Goal: Task Accomplishment & Management: Manage account settings

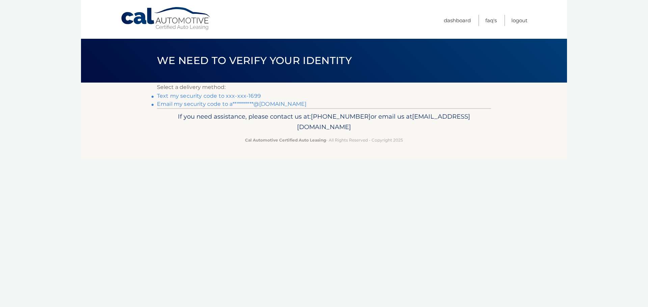
click at [234, 106] on link "**********" at bounding box center [231, 104] width 149 height 6
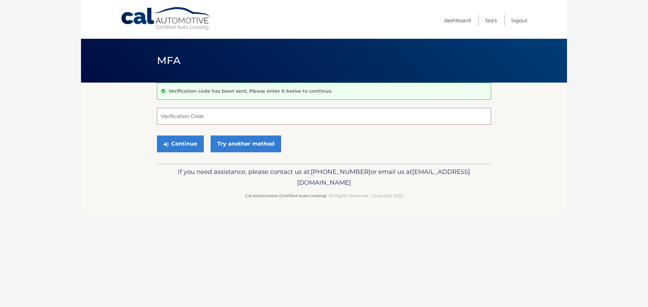
click at [238, 112] on input "Verification Code" at bounding box center [324, 116] width 334 height 17
type input "001922"
click at [181, 148] on button "Continue" at bounding box center [180, 144] width 47 height 17
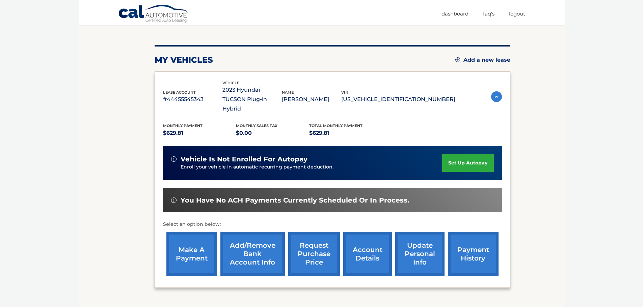
scroll to position [101, 0]
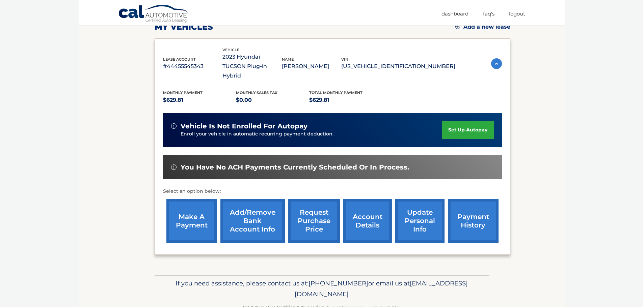
click at [204, 213] on link "make a payment" at bounding box center [191, 221] width 51 height 44
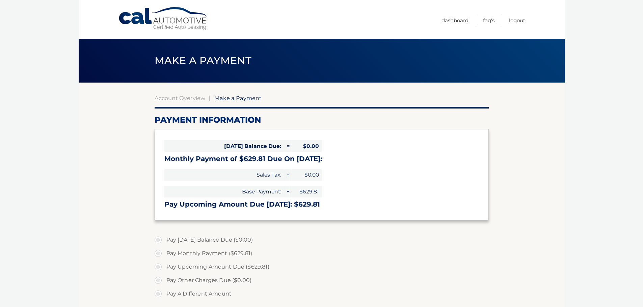
select select "YjMyMjRhODUtNjdmYS00MDkzLTkzYzItNDg1YjYyMDRmOTE3"
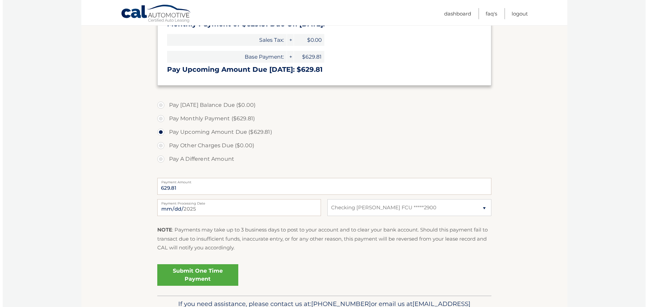
scroll to position [169, 0]
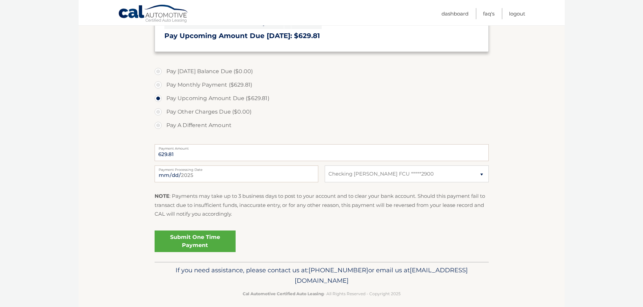
click at [199, 243] on link "Submit One Time Payment" at bounding box center [195, 242] width 81 height 22
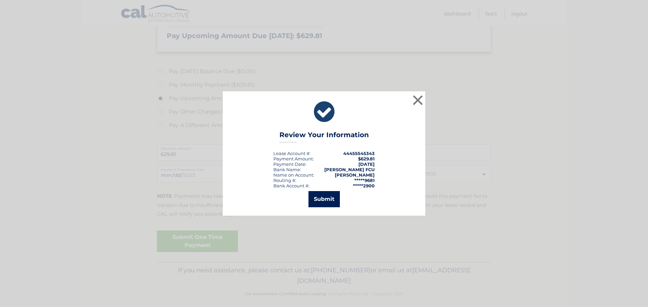
click at [318, 198] on button "Submit" at bounding box center [323, 199] width 31 height 16
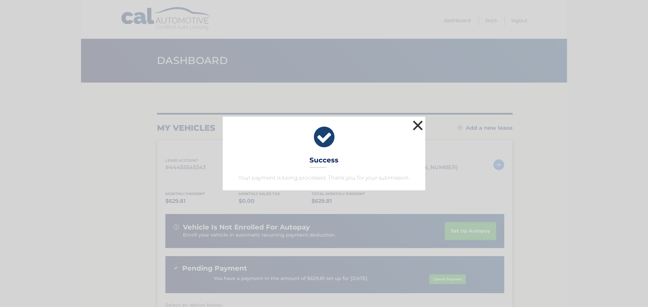
click at [417, 125] on button "×" at bounding box center [417, 125] width 13 height 13
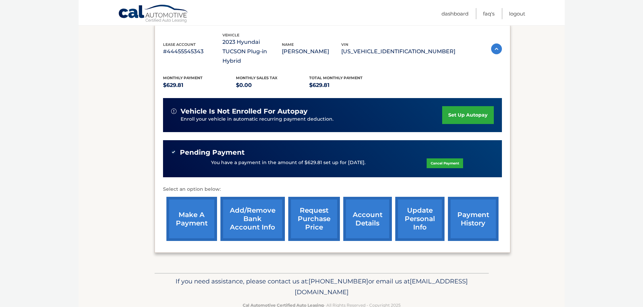
scroll to position [124, 0]
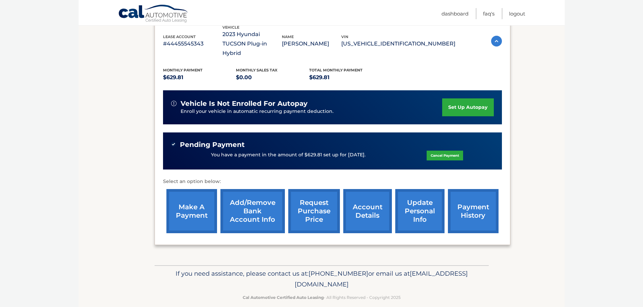
click at [359, 205] on link "account details" at bounding box center [367, 211] width 49 height 44
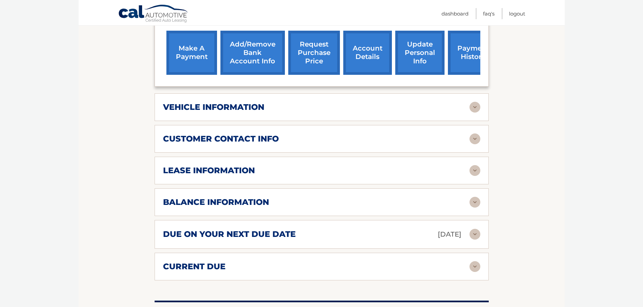
scroll to position [304, 0]
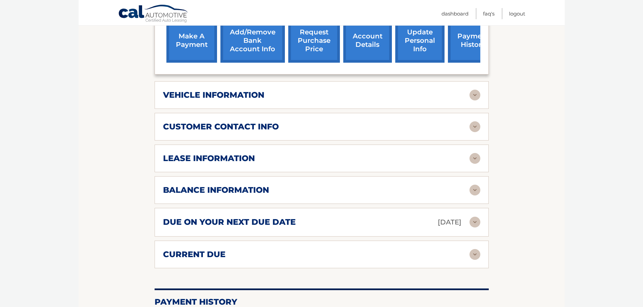
click at [473, 153] on img at bounding box center [474, 158] width 11 height 11
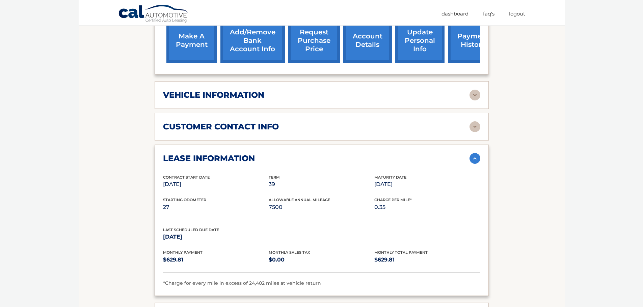
click at [473, 153] on img at bounding box center [474, 158] width 11 height 11
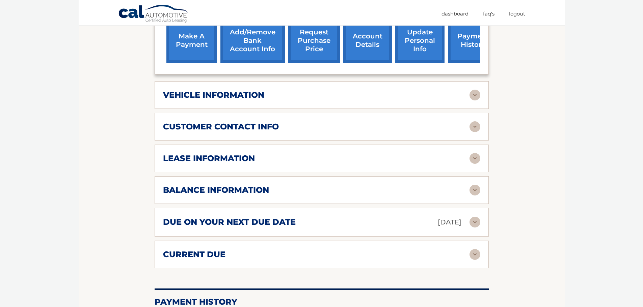
click at [470, 186] on div "balance information Payments Received 31 Payments Remaining 8 Next Payment will…" at bounding box center [322, 190] width 334 height 28
click at [471, 185] on img at bounding box center [474, 190] width 11 height 11
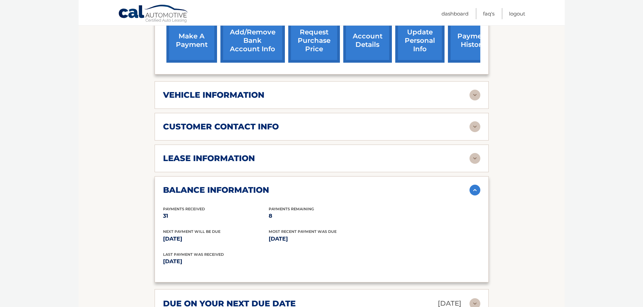
click at [471, 185] on img at bounding box center [474, 190] width 11 height 11
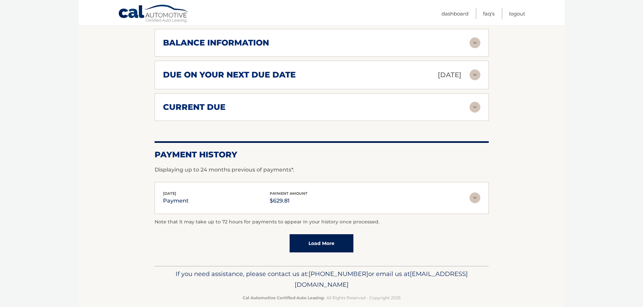
scroll to position [451, 0]
click at [472, 192] on img at bounding box center [474, 197] width 11 height 11
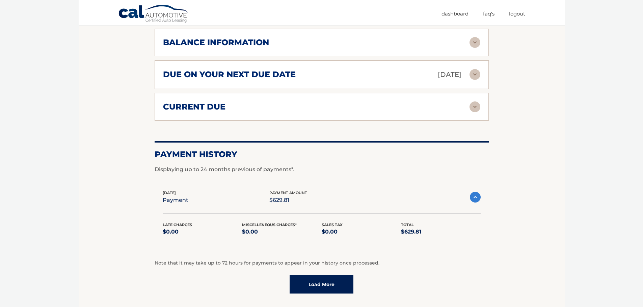
click at [472, 192] on img at bounding box center [475, 197] width 11 height 11
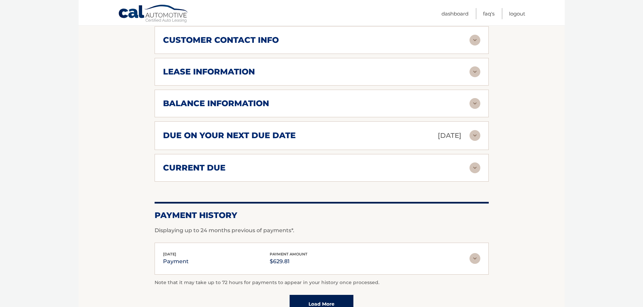
scroll to position [384, 0]
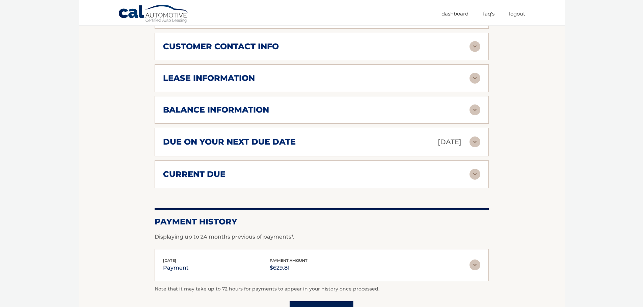
click at [475, 169] on img at bounding box center [474, 174] width 11 height 11
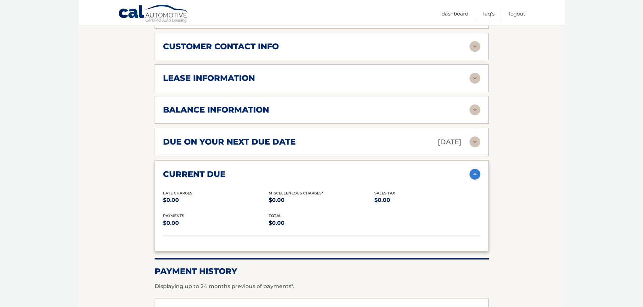
click at [475, 169] on img at bounding box center [474, 174] width 11 height 11
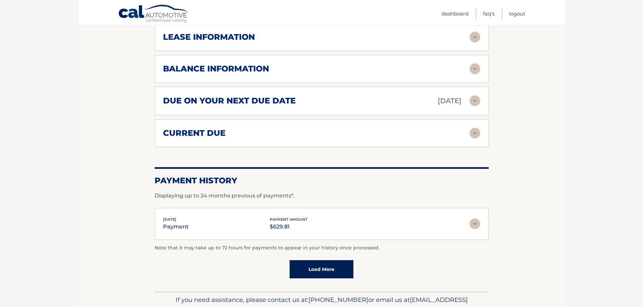
scroll to position [451, 0]
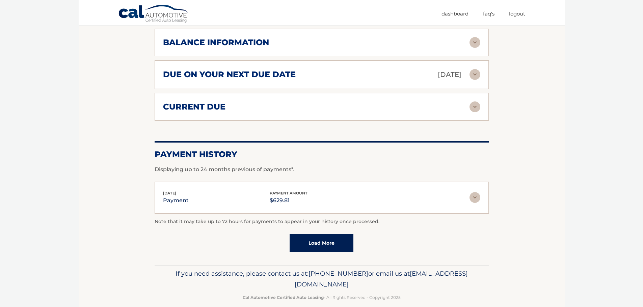
click at [332, 234] on link "Load More" at bounding box center [321, 243] width 64 height 18
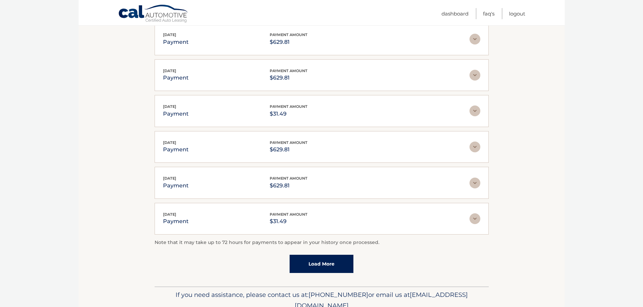
scroll to position [620, 0]
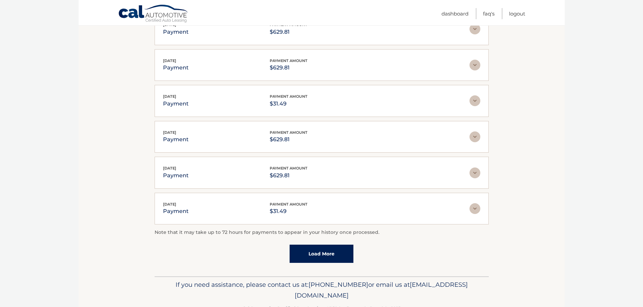
click at [319, 247] on link "Load More" at bounding box center [321, 254] width 64 height 18
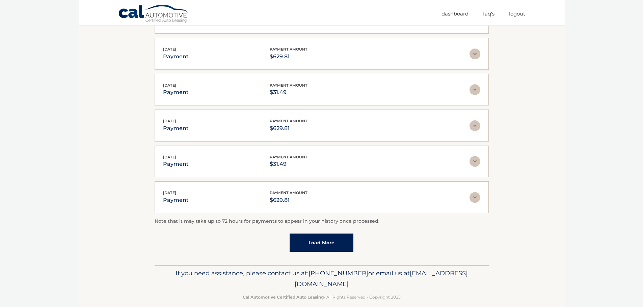
click at [322, 234] on link "Load More" at bounding box center [321, 243] width 64 height 18
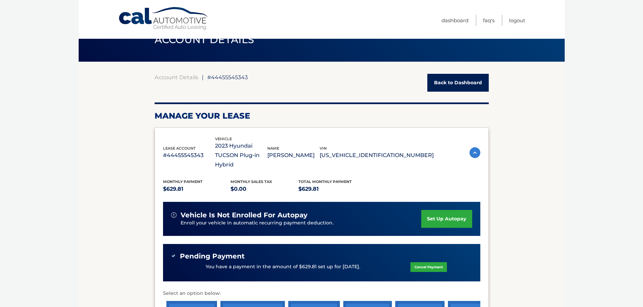
scroll to position [0, 0]
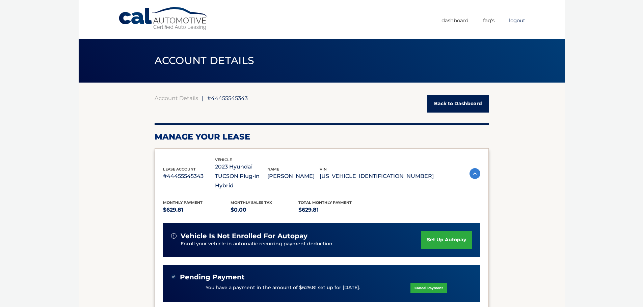
click at [516, 17] on link "Logout" at bounding box center [517, 20] width 16 height 11
